Goal: Information Seeking & Learning: Learn about a topic

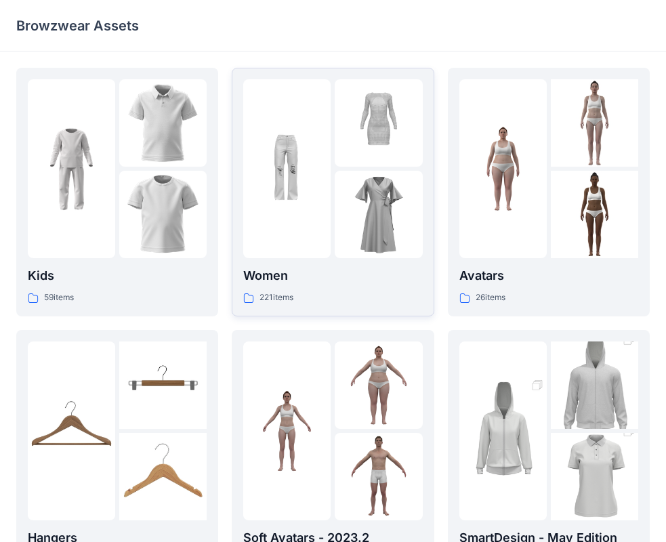
click at [270, 273] on p "Women" at bounding box center [332, 275] width 179 height 19
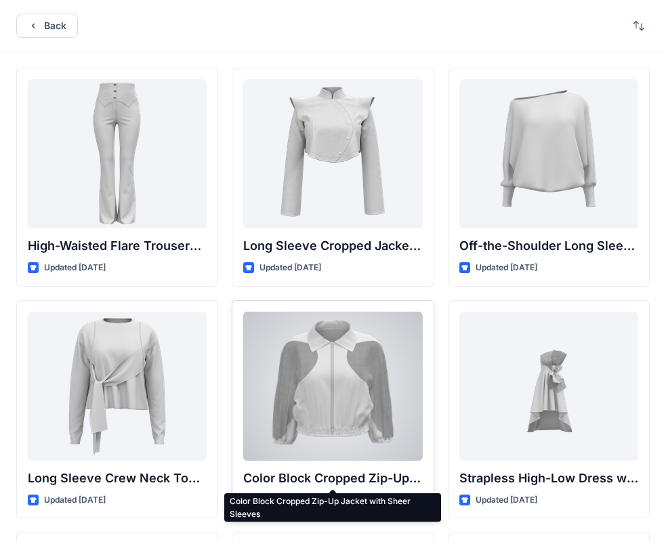
click at [346, 479] on p "Color Block Cropped Zip-Up Jacket with Sheer Sleeves" at bounding box center [332, 478] width 179 height 19
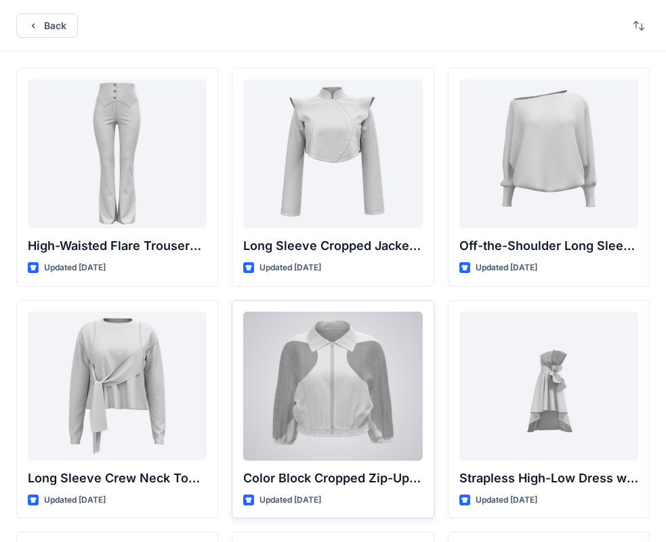
click at [331, 399] on div at bounding box center [332, 386] width 179 height 149
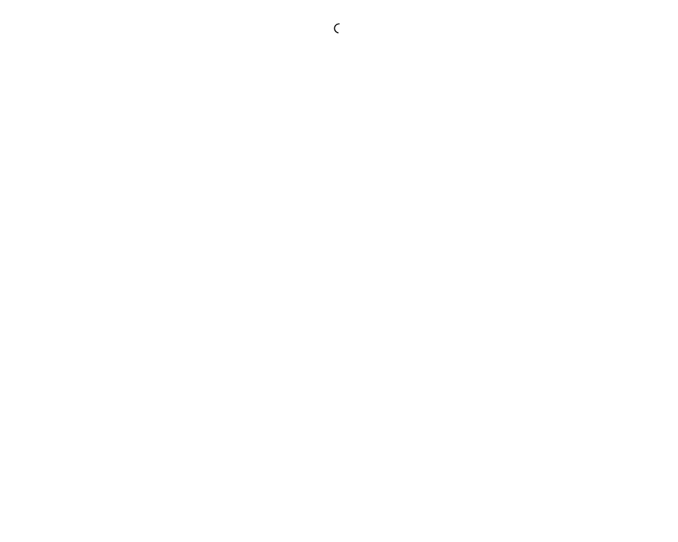
click at [331, 399] on div at bounding box center [339, 271] width 678 height 542
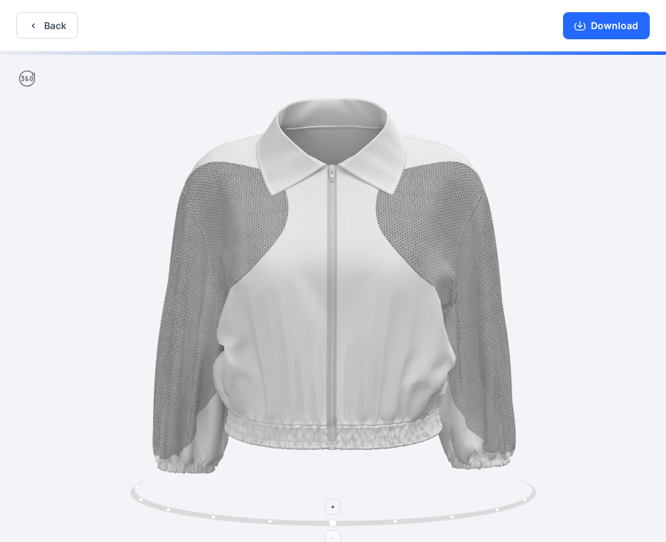
click at [397, 521] on circle at bounding box center [396, 521] width 3 height 3
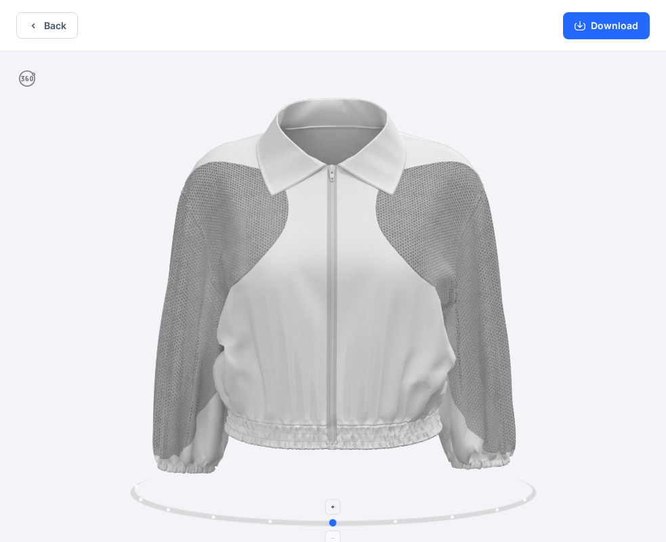
click at [336, 539] on foreignobject at bounding box center [333, 539] width 16 height 16
click at [329, 508] on icon at bounding box center [333, 508] width 8 height 8
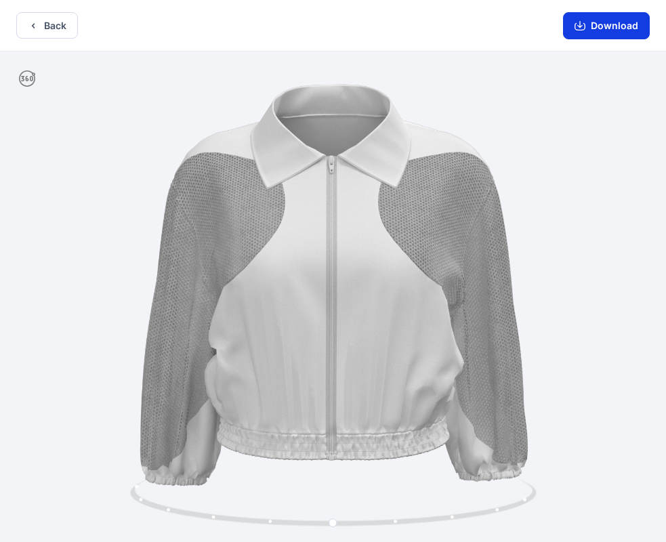
click at [606, 24] on button "Download" at bounding box center [606, 25] width 87 height 27
